Goal: Task Accomplishment & Management: Manage account settings

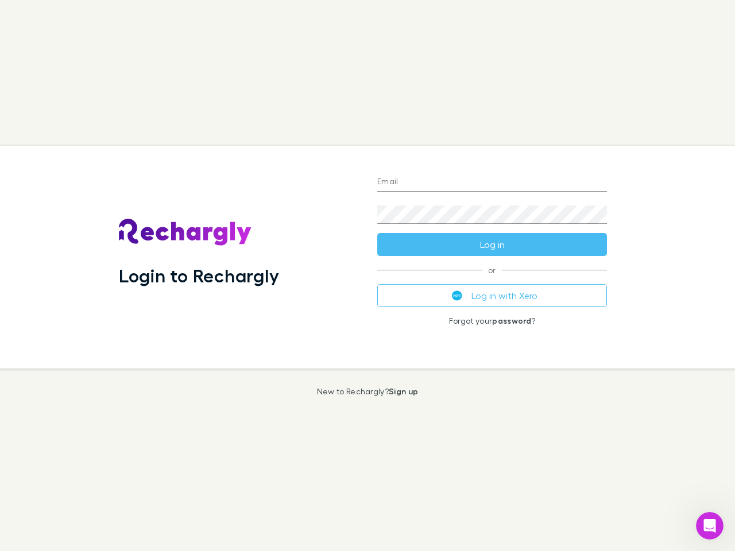
click at [367, 275] on div "Login to Rechargly" at bounding box center [239, 257] width 258 height 223
click at [492, 182] on input "Email" at bounding box center [492, 182] width 230 height 18
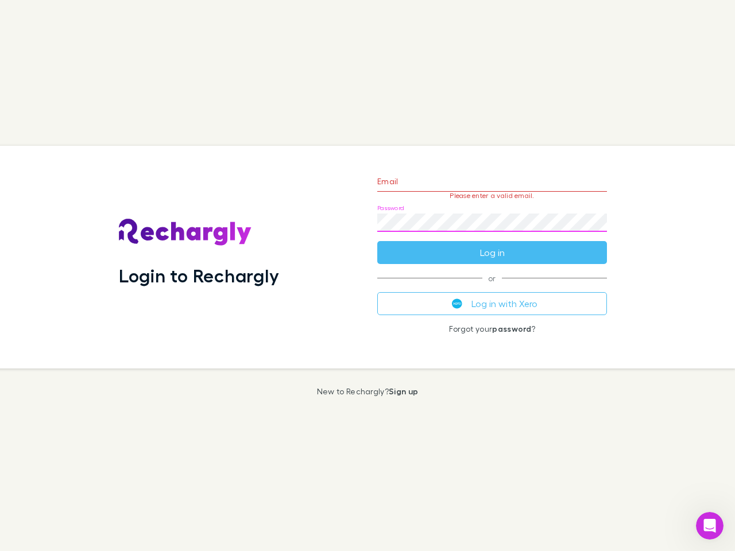
click at [492, 244] on form "Email Please enter a valid email. Password Log in" at bounding box center [492, 214] width 230 height 100
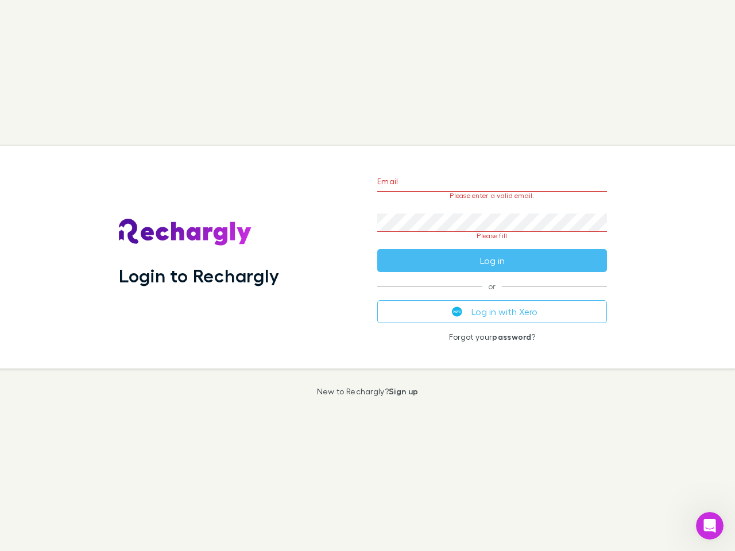
click at [492, 296] on div "Email Please enter a valid email. Password Please fill Log in or Log in with Xe…" at bounding box center [492, 257] width 248 height 223
click at [709, 526] on icon "Open Intercom Messenger" at bounding box center [709, 525] width 19 height 19
